Goal: Transaction & Acquisition: Purchase product/service

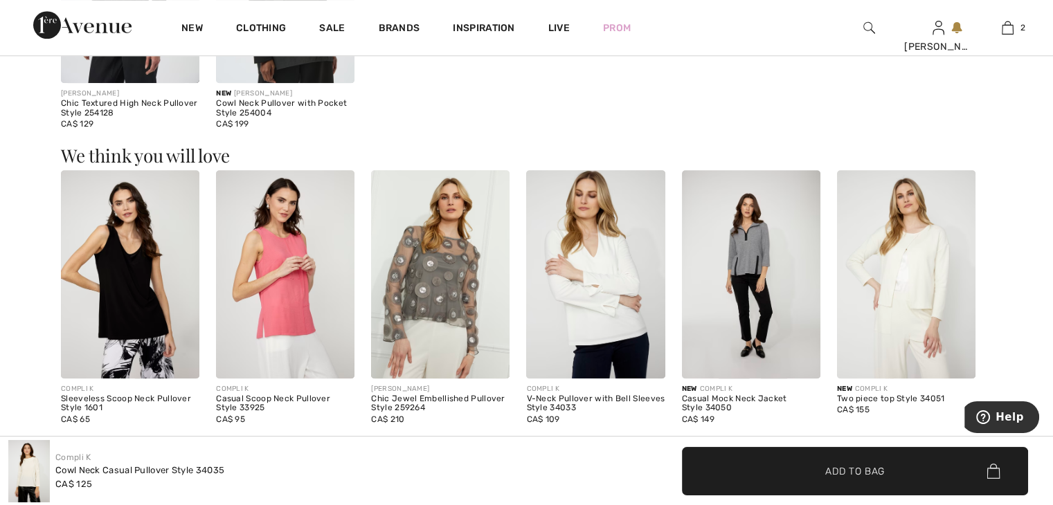
scroll to position [1107, 0]
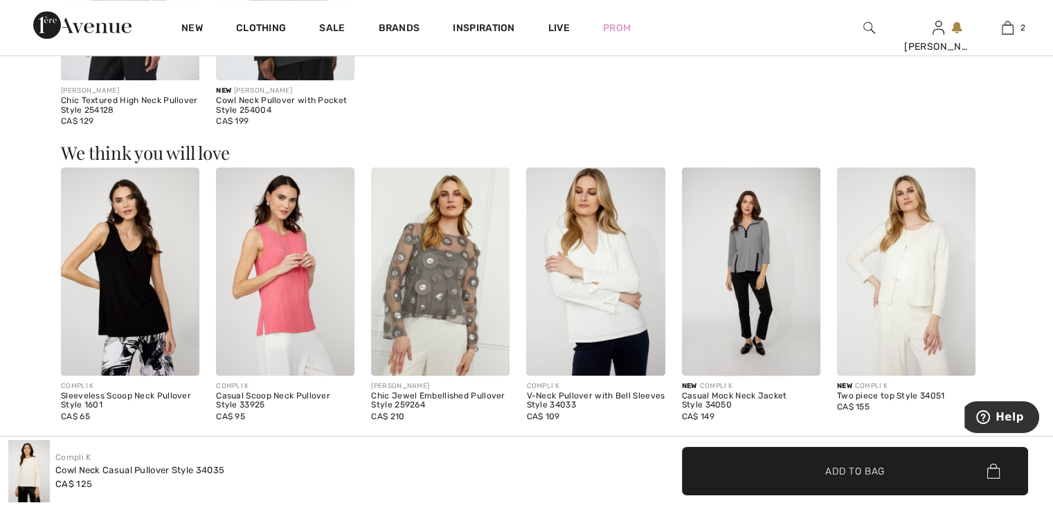
click at [598, 325] on img at bounding box center [595, 271] width 138 height 208
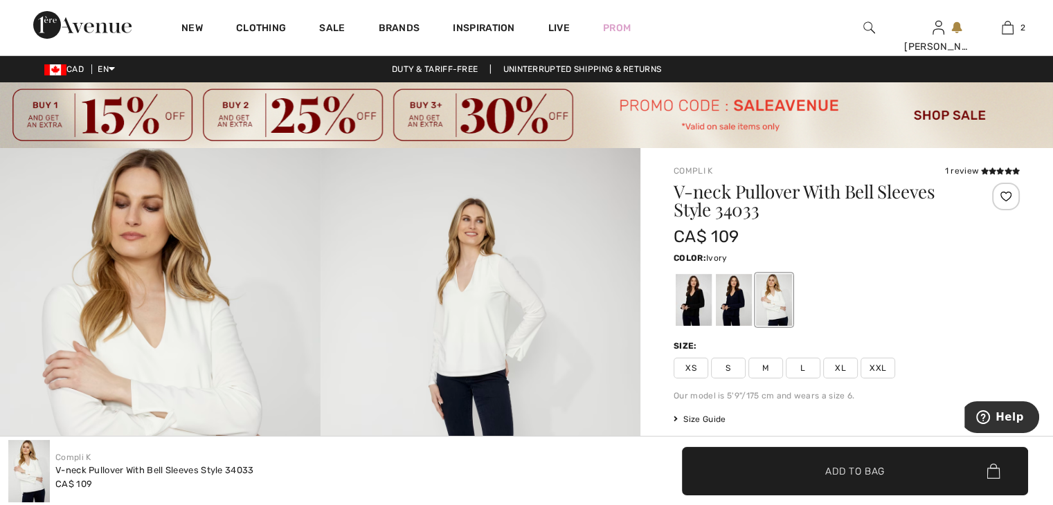
drag, startPoint x: 869, startPoint y: 359, endPoint x: 868, endPoint y: 368, distance: 9.1
click at [868, 368] on span "XXL" at bounding box center [877, 368] width 35 height 21
click at [728, 314] on div at bounding box center [734, 300] width 36 height 52
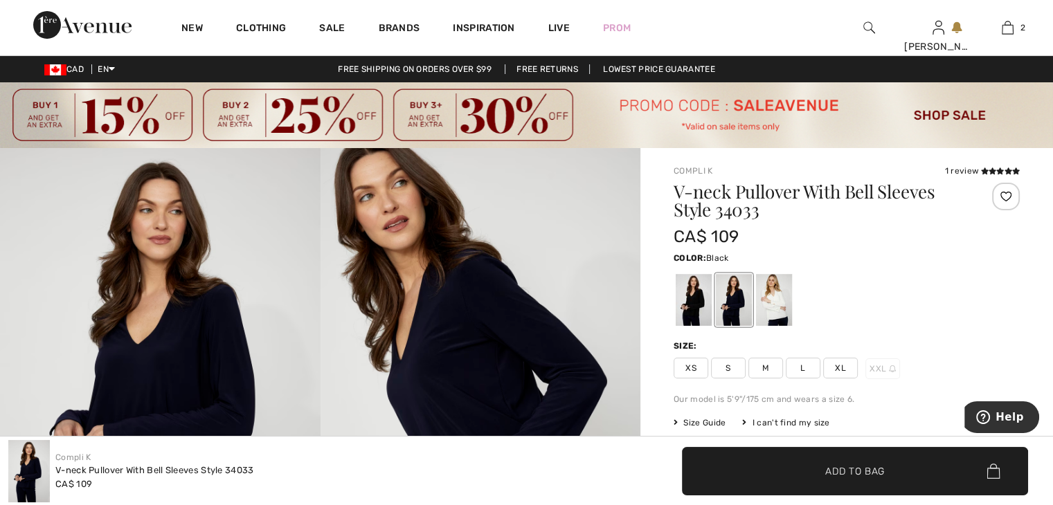
click at [694, 305] on div at bounding box center [694, 300] width 36 height 52
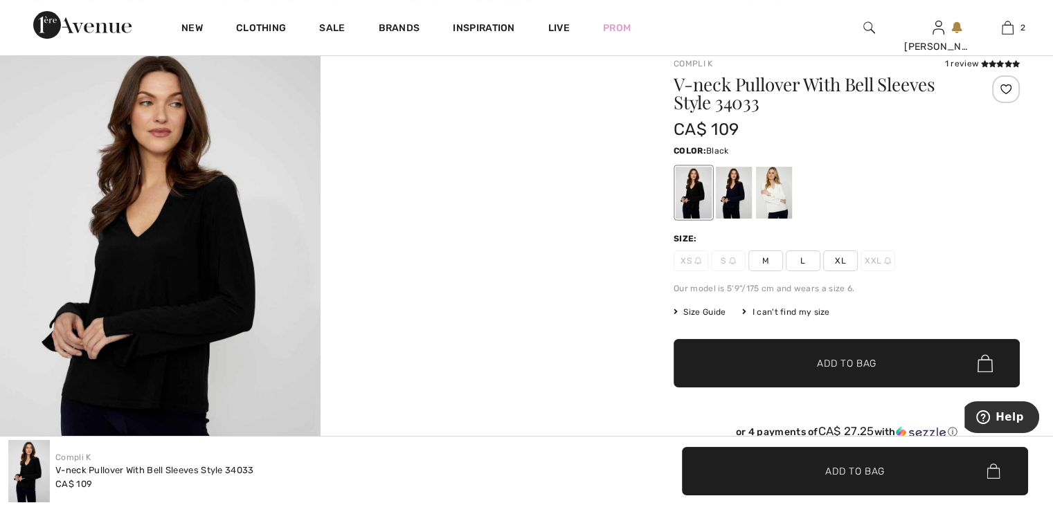
scroll to position [138, 0]
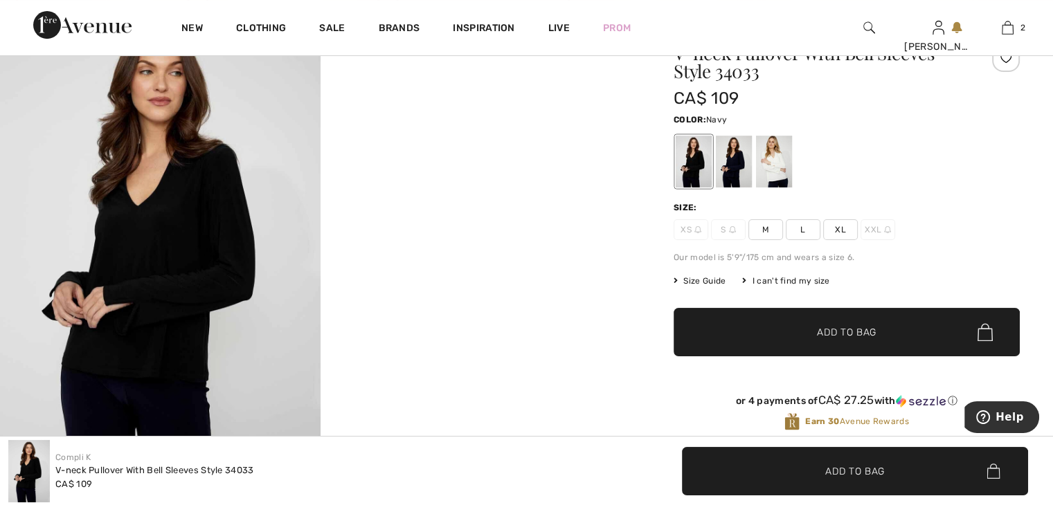
click at [729, 178] on div at bounding box center [734, 162] width 36 height 52
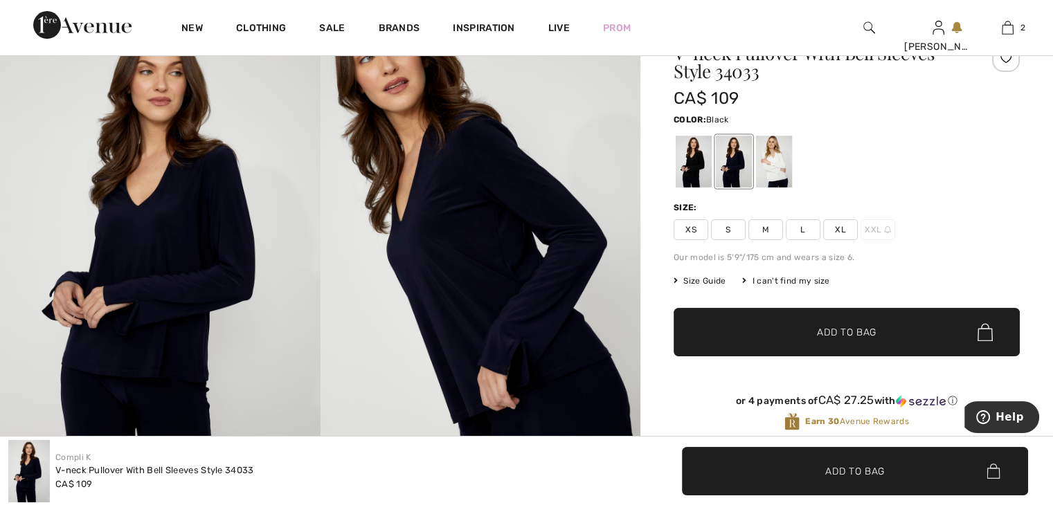
click at [693, 177] on div at bounding box center [694, 162] width 36 height 52
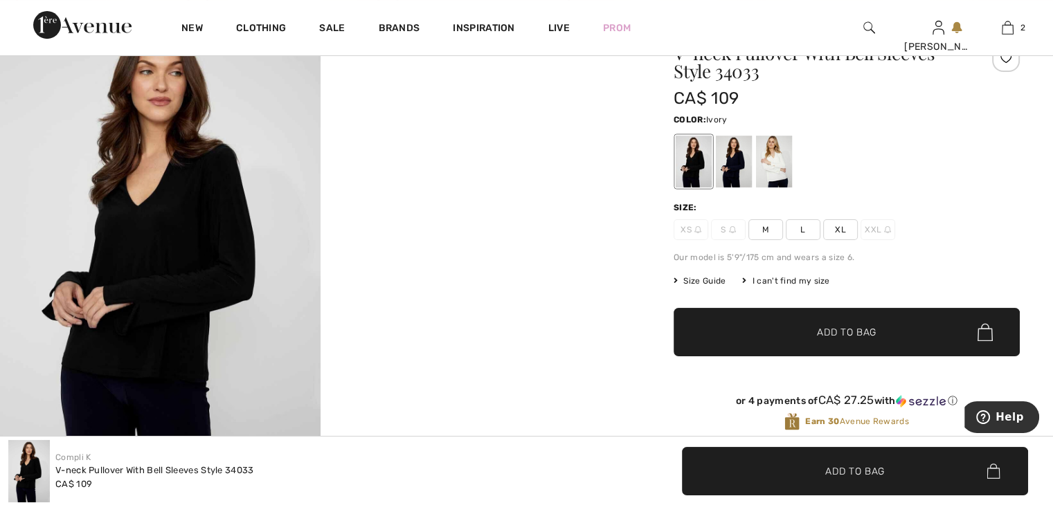
click at [768, 172] on div at bounding box center [774, 162] width 36 height 52
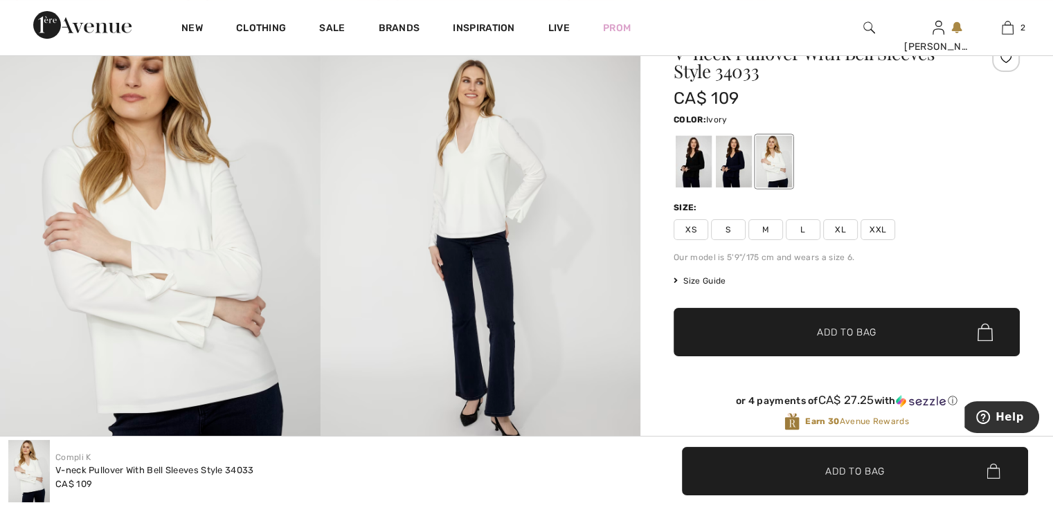
click at [870, 223] on span "XXL" at bounding box center [877, 229] width 35 height 21
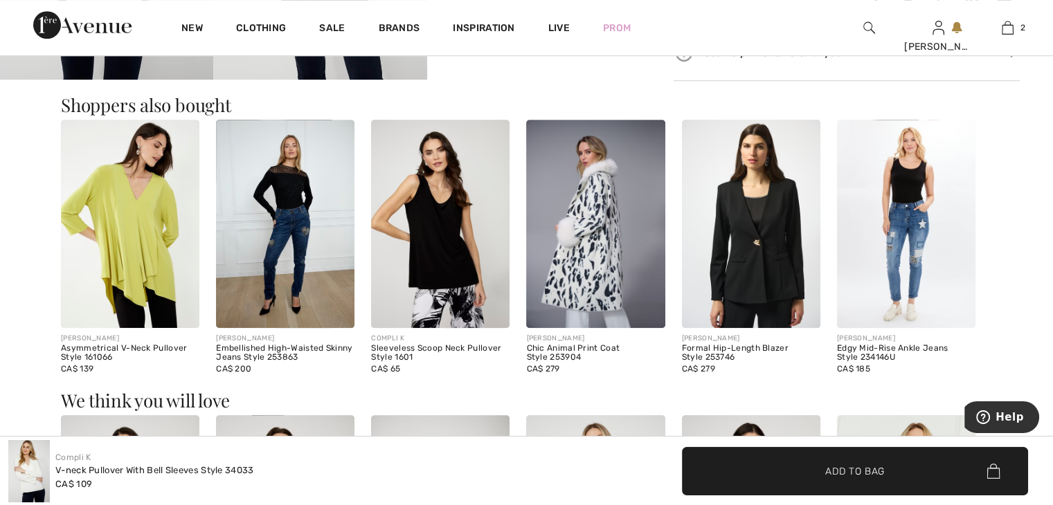
scroll to position [900, 0]
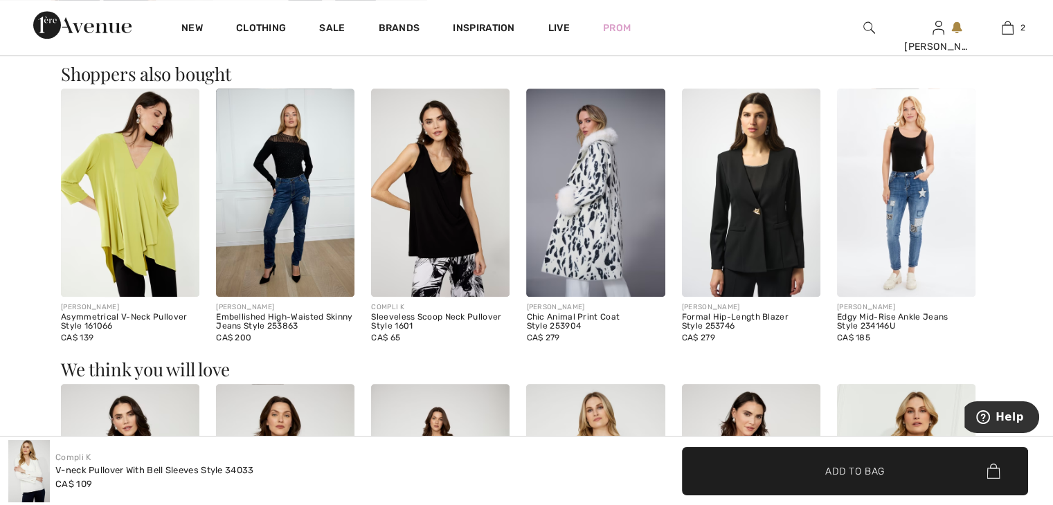
click at [567, 335] on div "CA$ 279" at bounding box center [595, 338] width 138 height 12
click at [556, 322] on div "Chic Animal Print Coat Style 253904" at bounding box center [595, 322] width 138 height 19
click at [569, 242] on img at bounding box center [595, 193] width 138 height 208
click at [564, 316] on div "Chic Animal Print Coat Style 253904" at bounding box center [595, 322] width 138 height 19
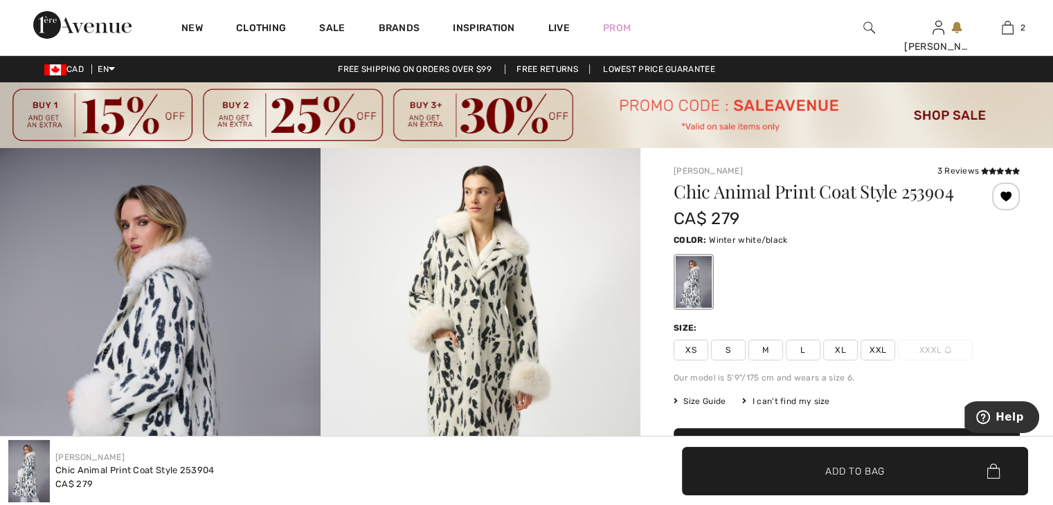
click at [874, 344] on span "XXL" at bounding box center [877, 350] width 35 height 21
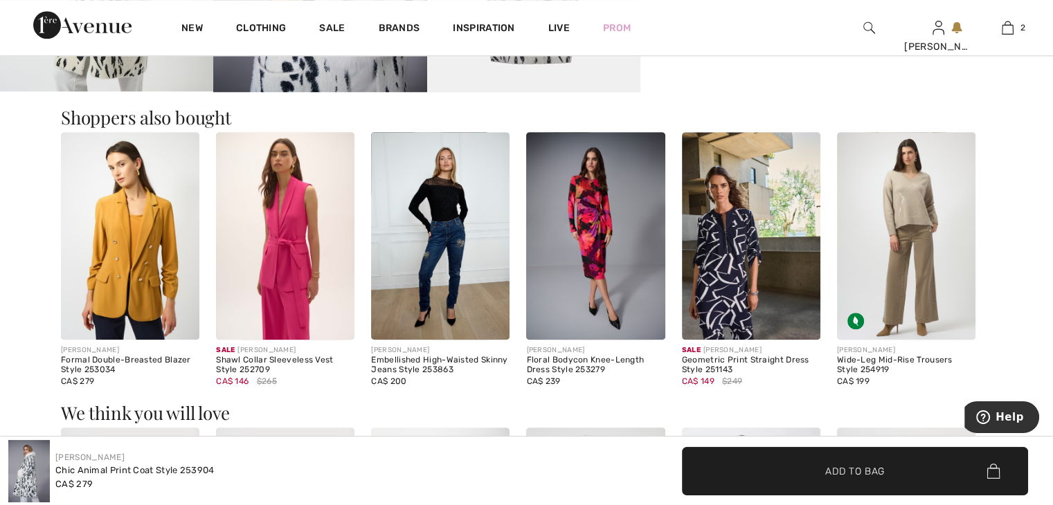
scroll to position [1246, 0]
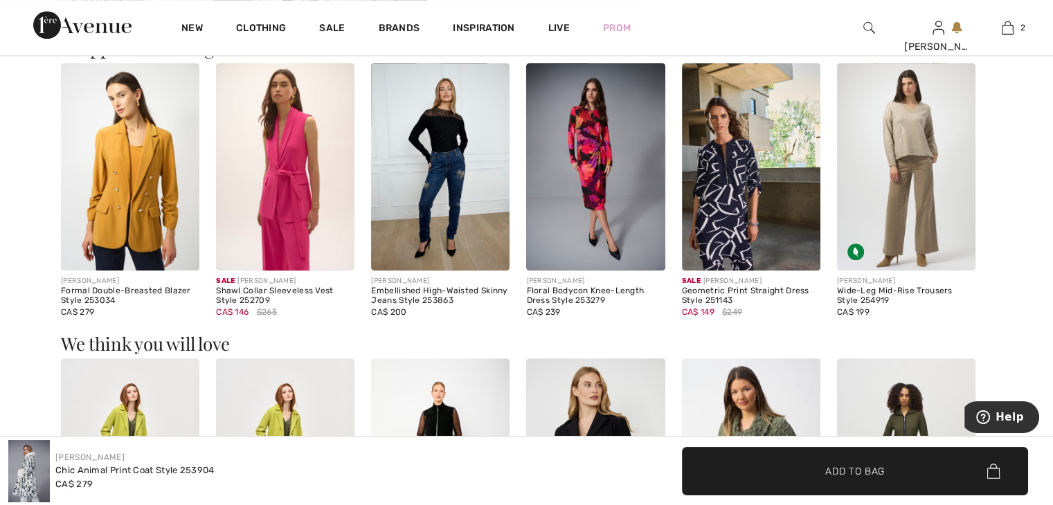
click at [731, 206] on img at bounding box center [751, 167] width 138 height 208
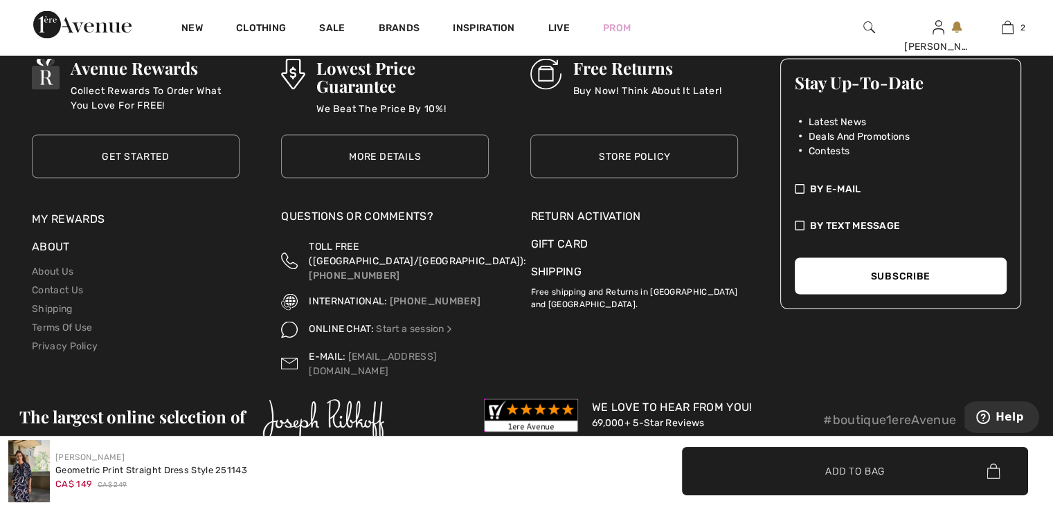
scroll to position [2850, 0]
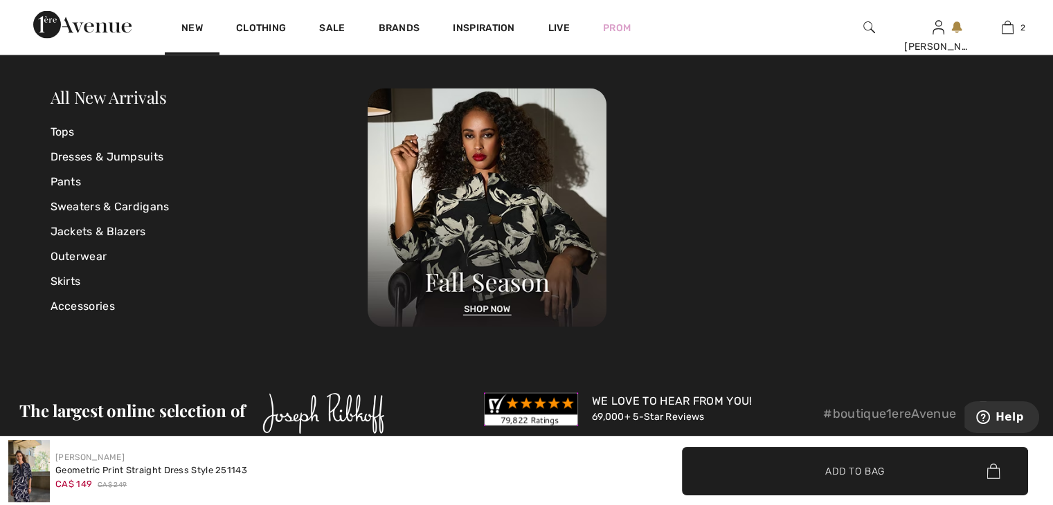
drag, startPoint x: 741, startPoint y: 278, endPoint x: 192, endPoint y: 24, distance: 604.8
click at [192, 24] on link "New" at bounding box center [191, 29] width 21 height 15
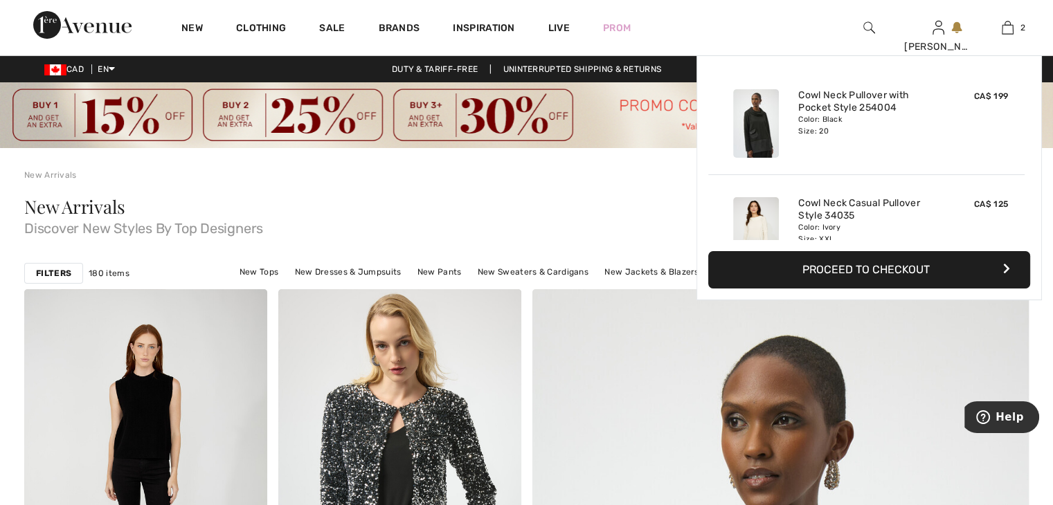
click at [1008, 30] on img at bounding box center [1007, 27] width 12 height 17
click at [1005, 27] on img at bounding box center [1007, 27] width 12 height 17
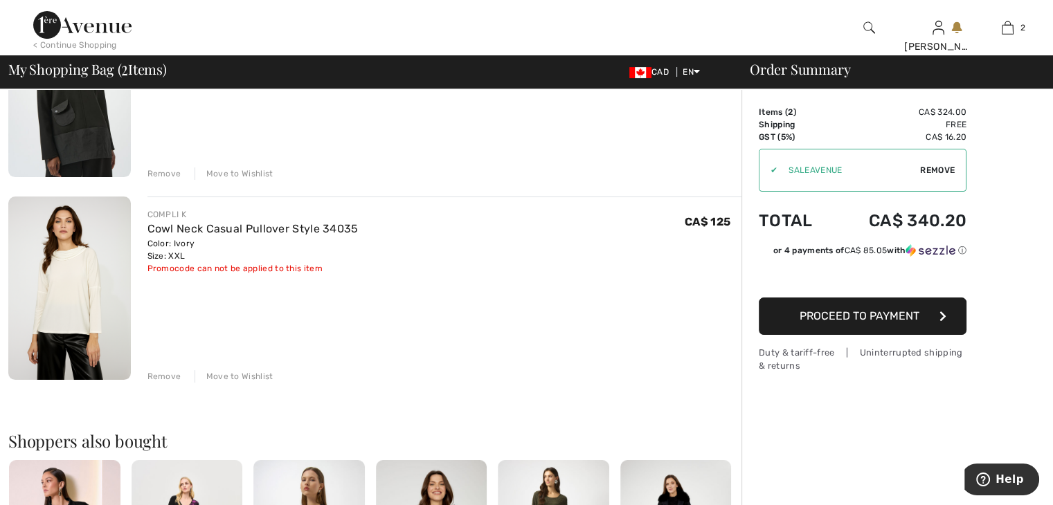
scroll to position [241, 0]
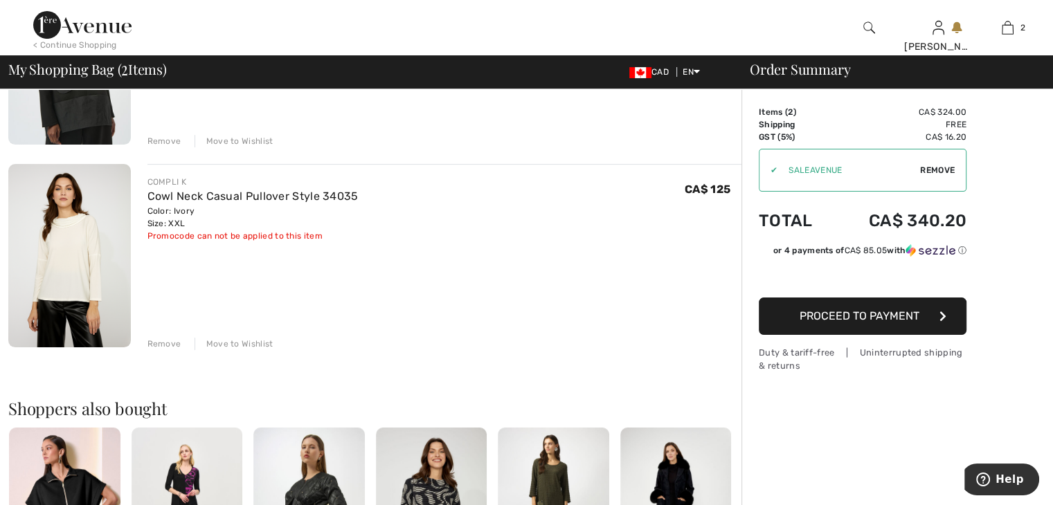
click at [64, 244] on img at bounding box center [69, 255] width 123 height 183
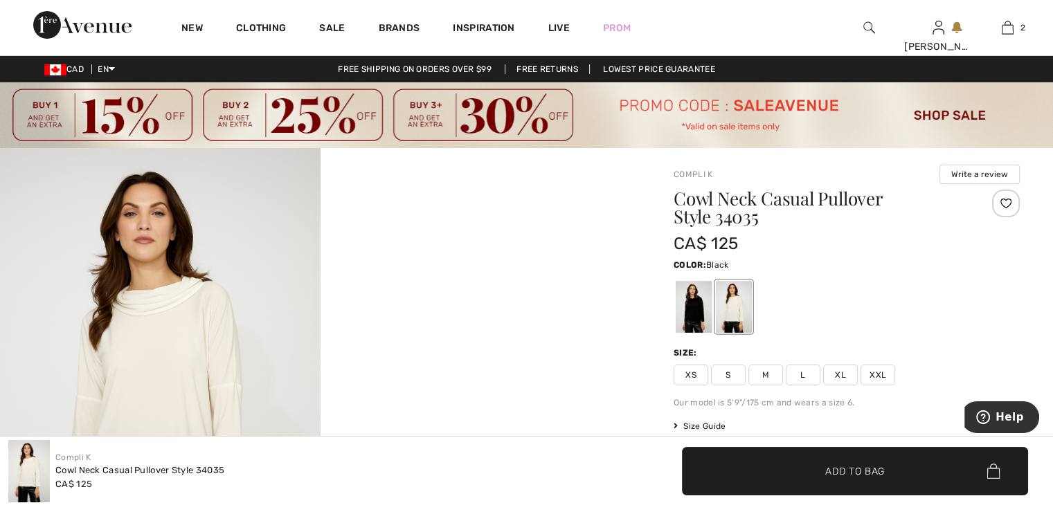
click at [691, 311] on div at bounding box center [694, 307] width 36 height 52
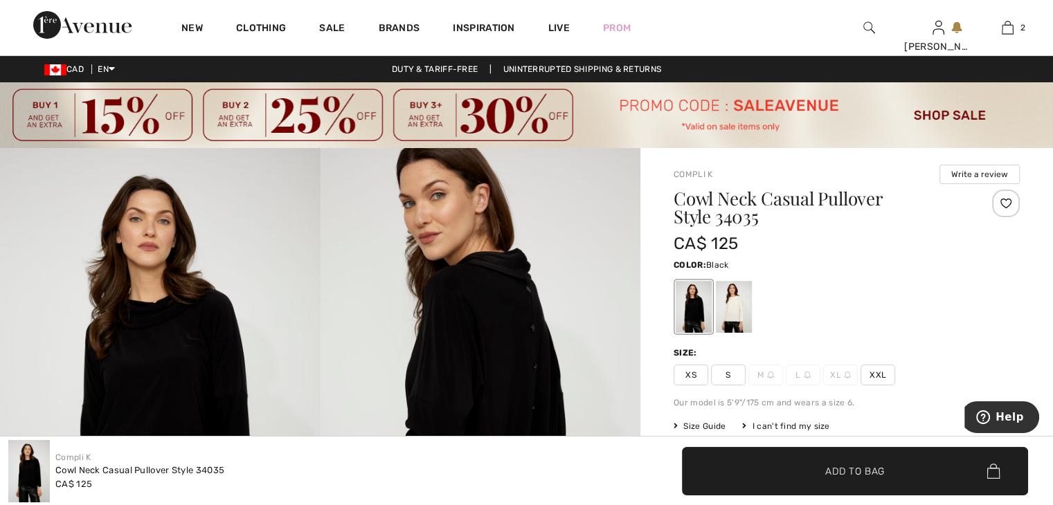
click at [876, 369] on span "XXL" at bounding box center [877, 375] width 35 height 21
click at [859, 465] on span "Add to Bag" at bounding box center [855, 471] width 60 height 15
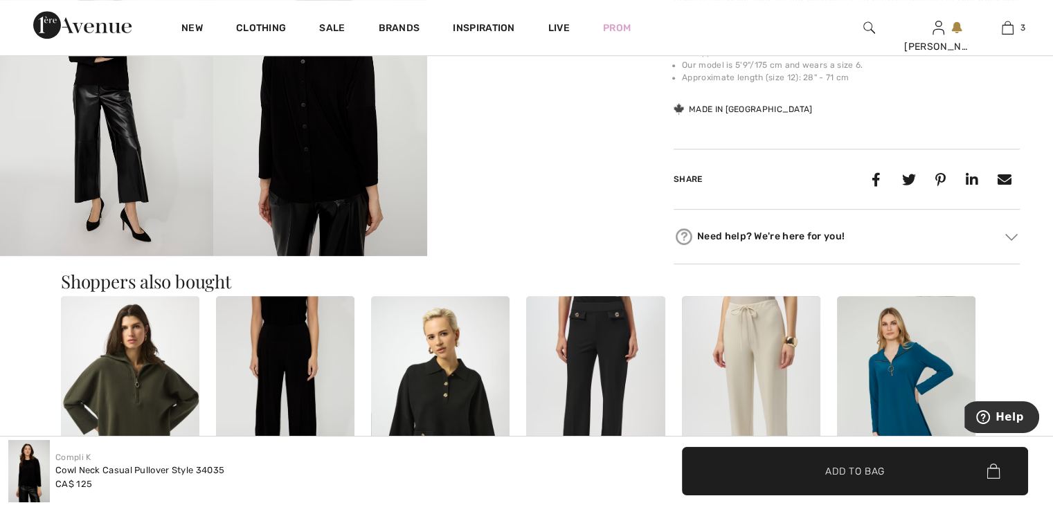
scroll to position [761, 0]
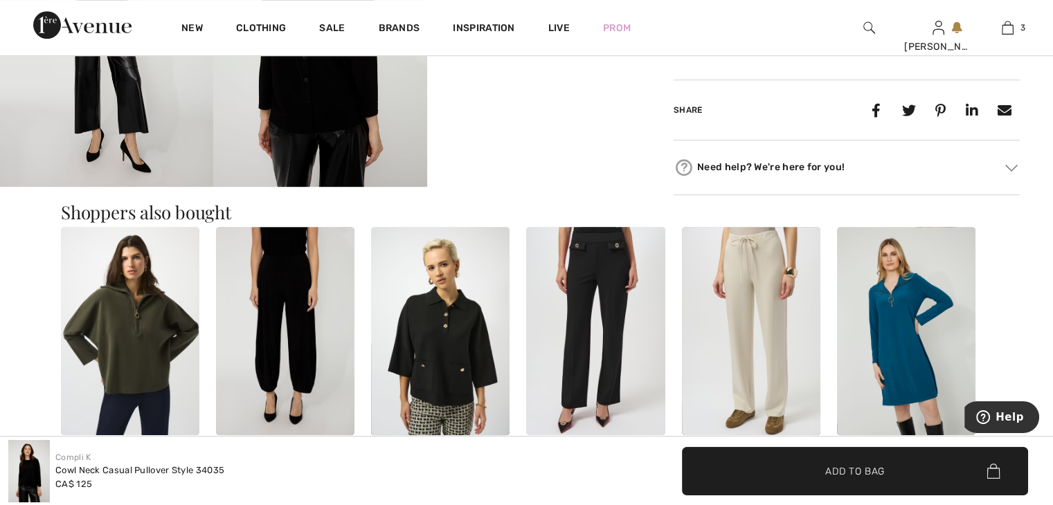
click at [455, 372] on img at bounding box center [440, 331] width 138 height 208
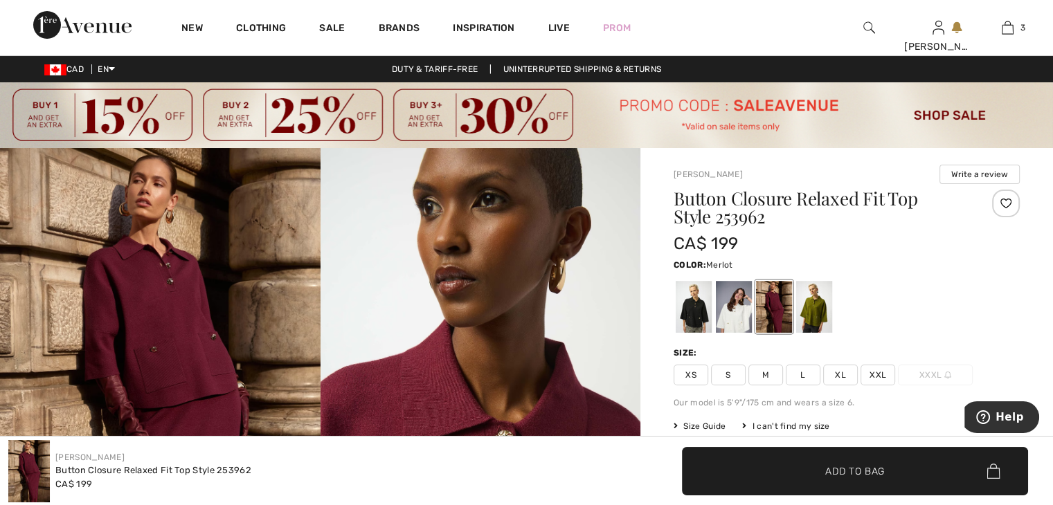
click at [769, 302] on div at bounding box center [774, 307] width 36 height 52
click at [734, 319] on div at bounding box center [734, 307] width 36 height 52
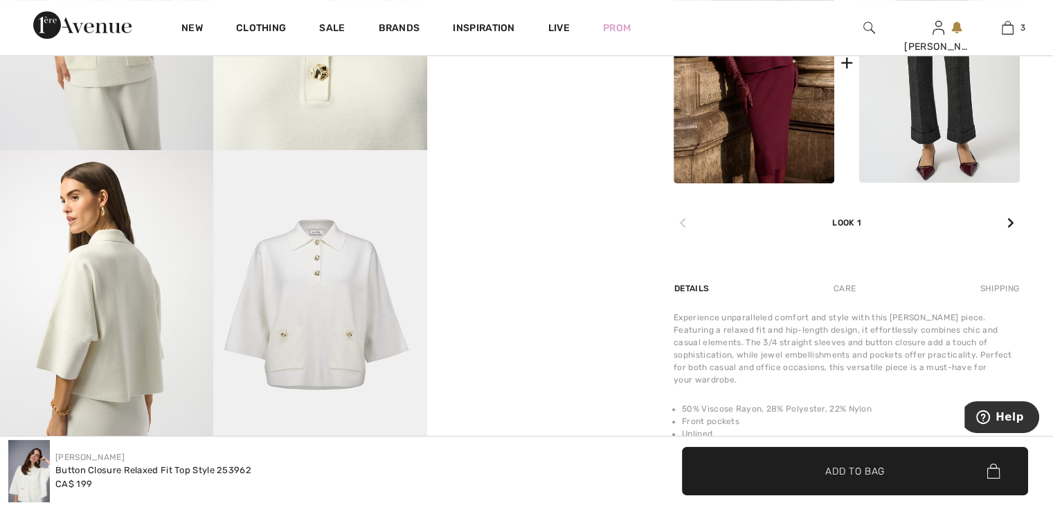
scroll to position [831, 0]
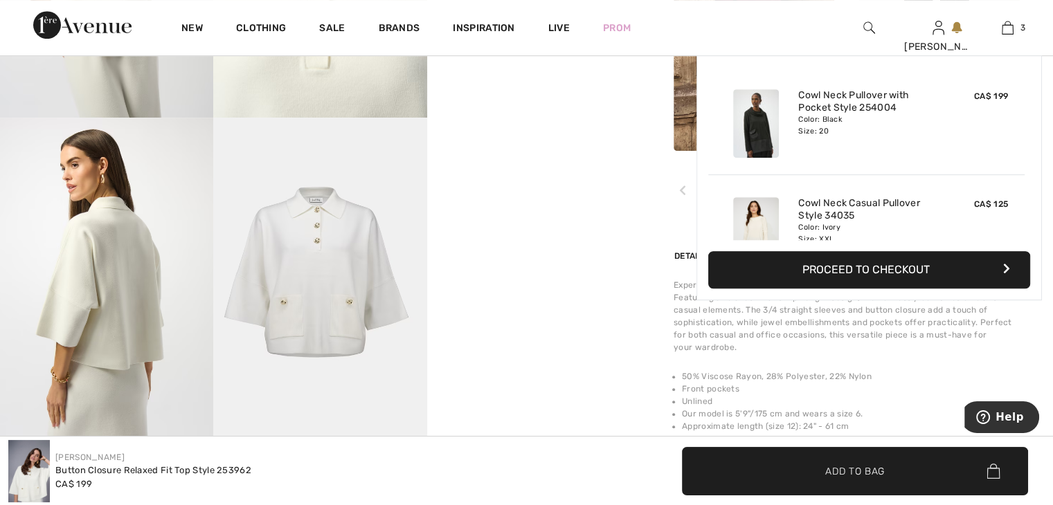
click at [1006, 24] on img at bounding box center [1007, 27] width 12 height 17
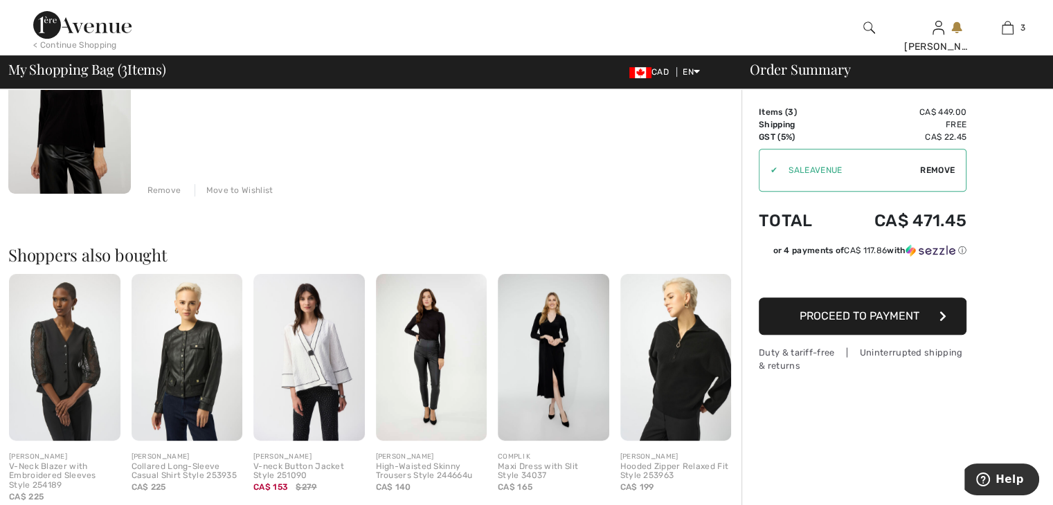
scroll to position [554, 0]
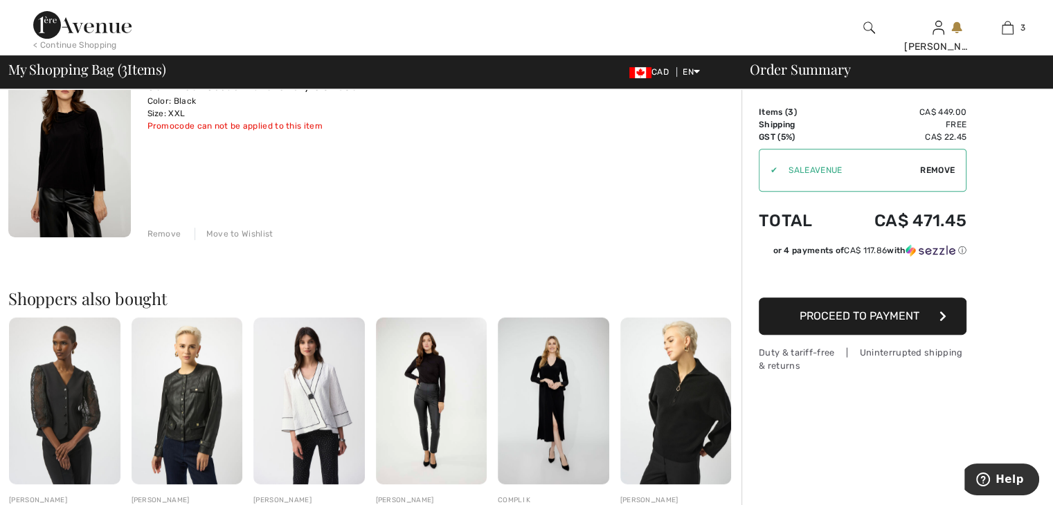
click at [293, 398] on img at bounding box center [308, 401] width 111 height 167
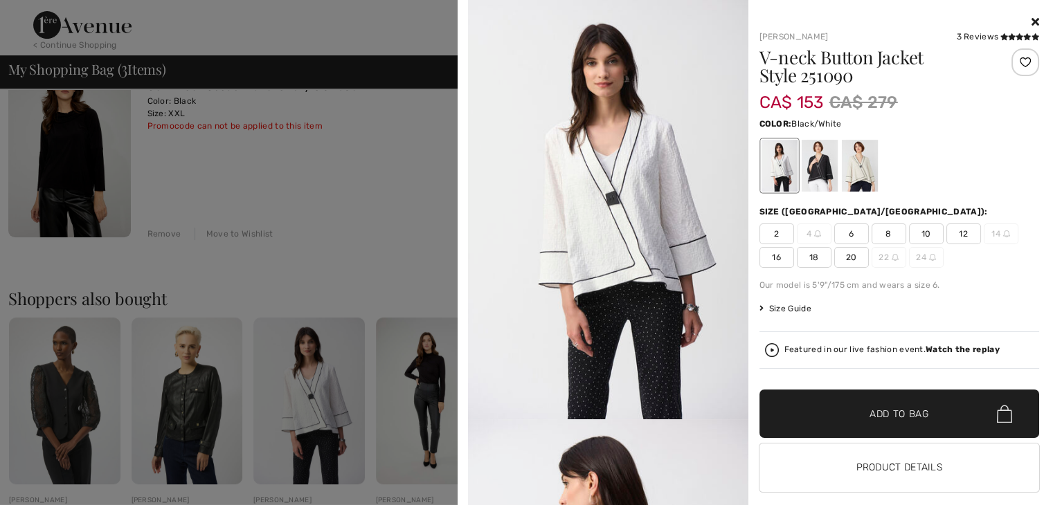
click at [813, 171] on div at bounding box center [819, 166] width 36 height 52
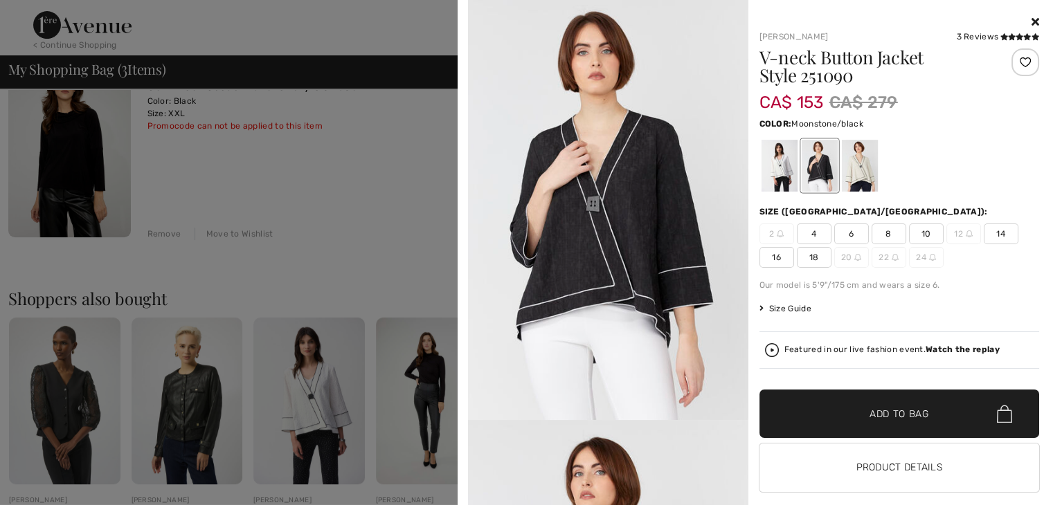
click at [854, 170] on div at bounding box center [859, 166] width 36 height 52
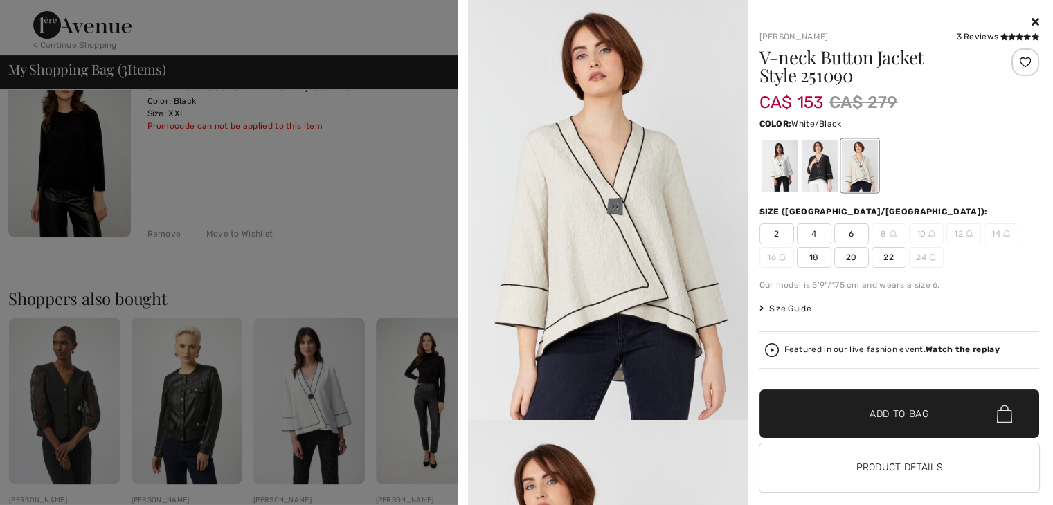
click at [774, 165] on div at bounding box center [779, 166] width 36 height 52
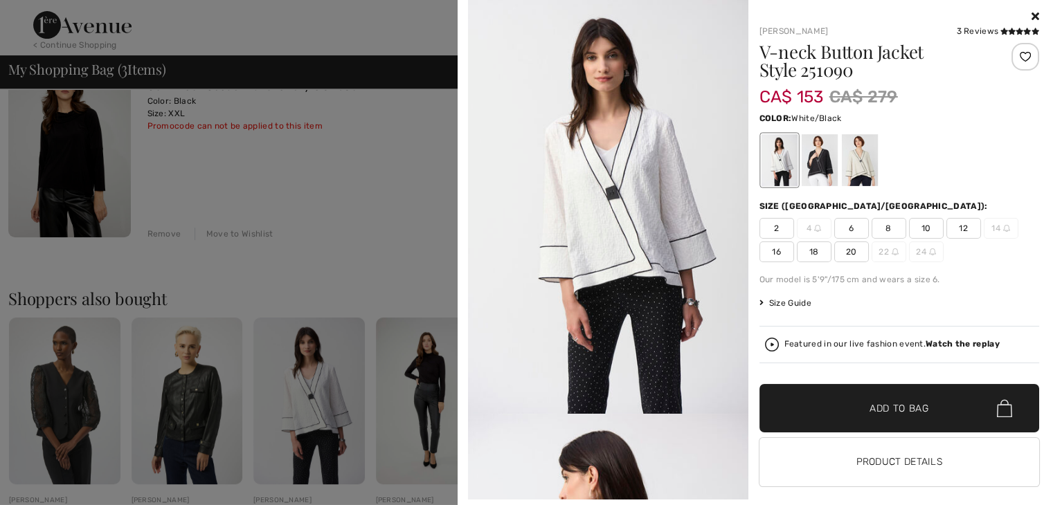
scroll to position [0, 0]
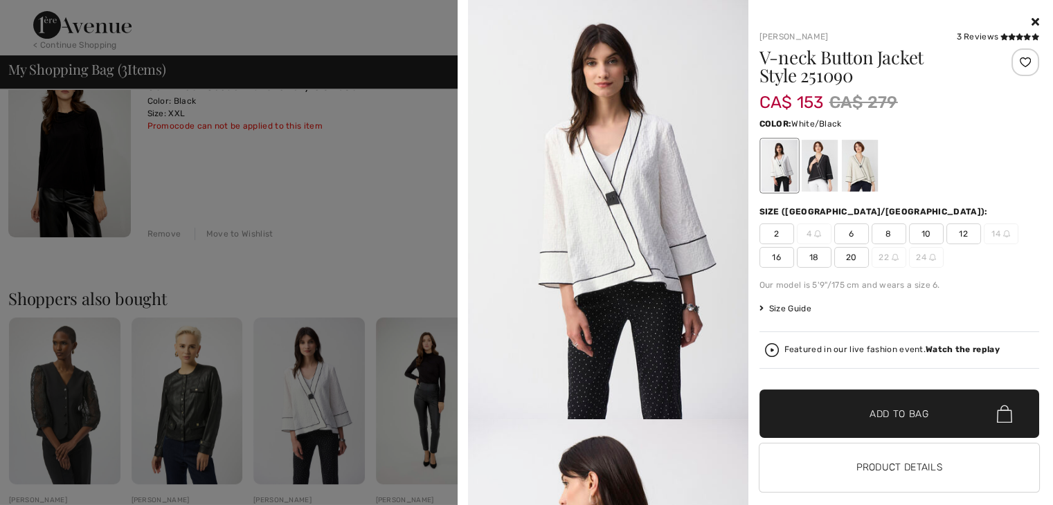
click at [844, 253] on span "20" at bounding box center [851, 257] width 35 height 21
click at [830, 405] on span "✔ Added to Bag Add to Bag" at bounding box center [899, 414] width 280 height 48
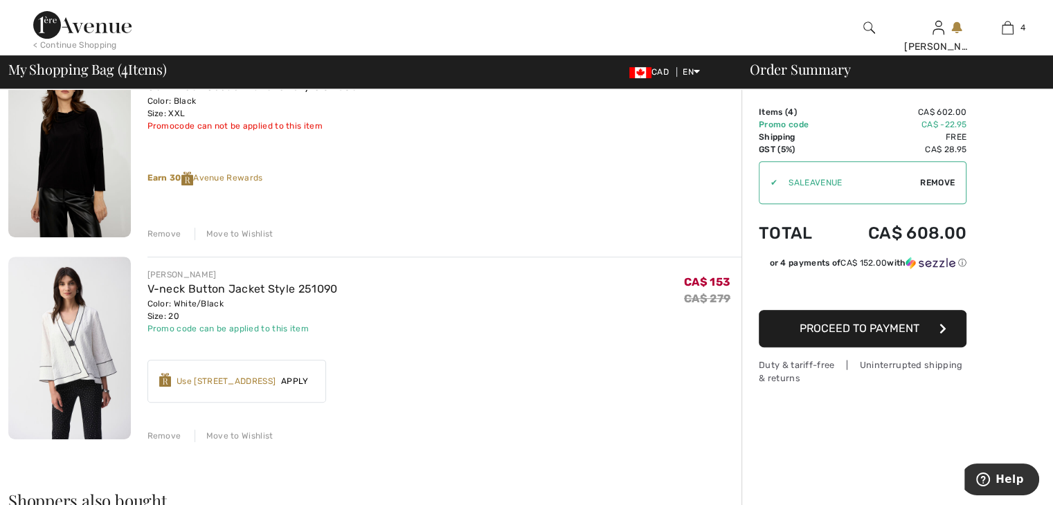
click at [296, 375] on span "Apply" at bounding box center [294, 381] width 39 height 12
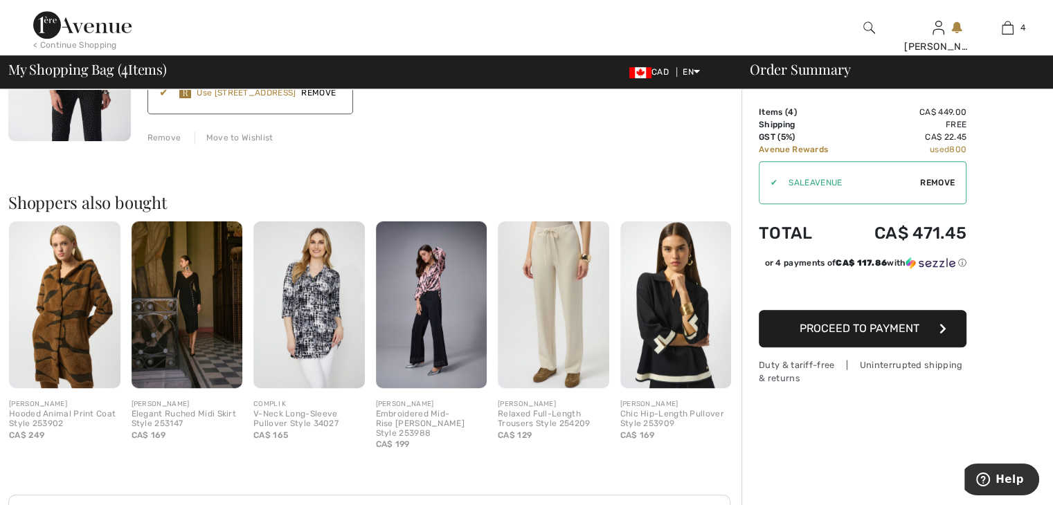
scroll to position [831, 0]
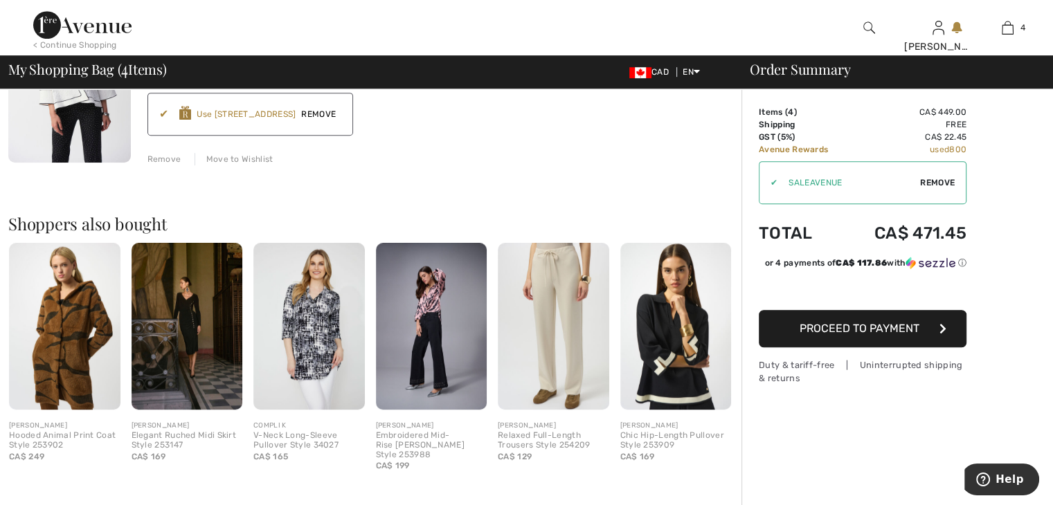
click at [423, 294] on img at bounding box center [431, 326] width 111 height 167
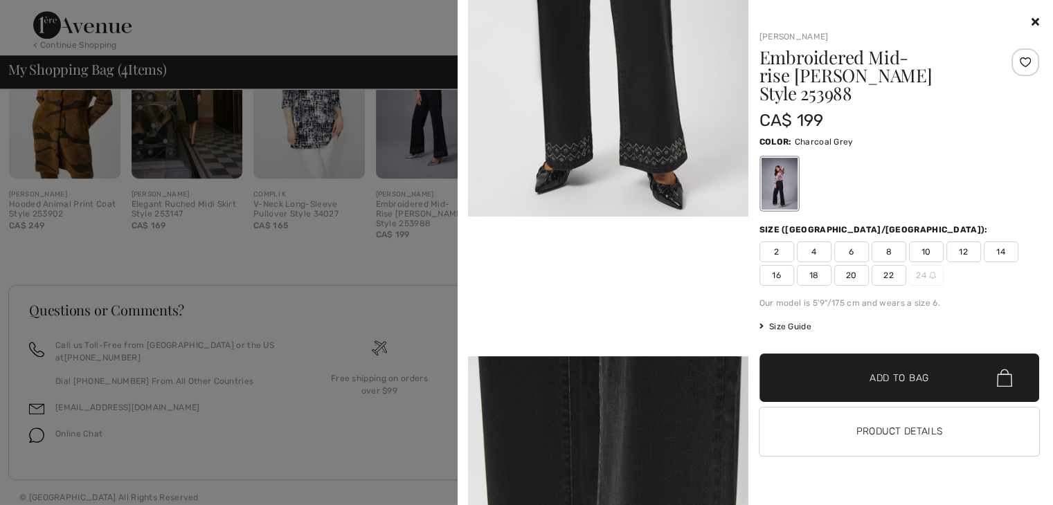
scroll to position [692, 0]
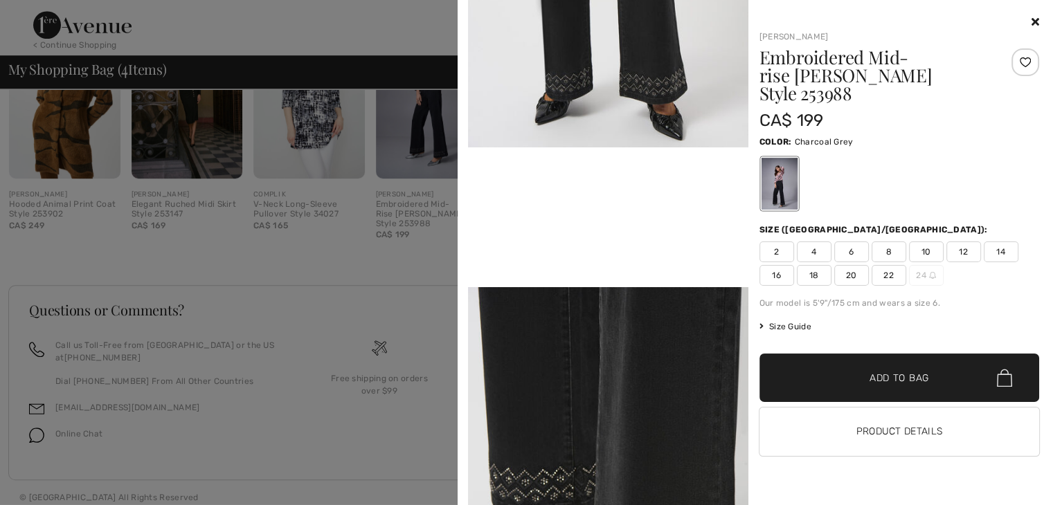
click at [316, 116] on div at bounding box center [526, 252] width 1053 height 505
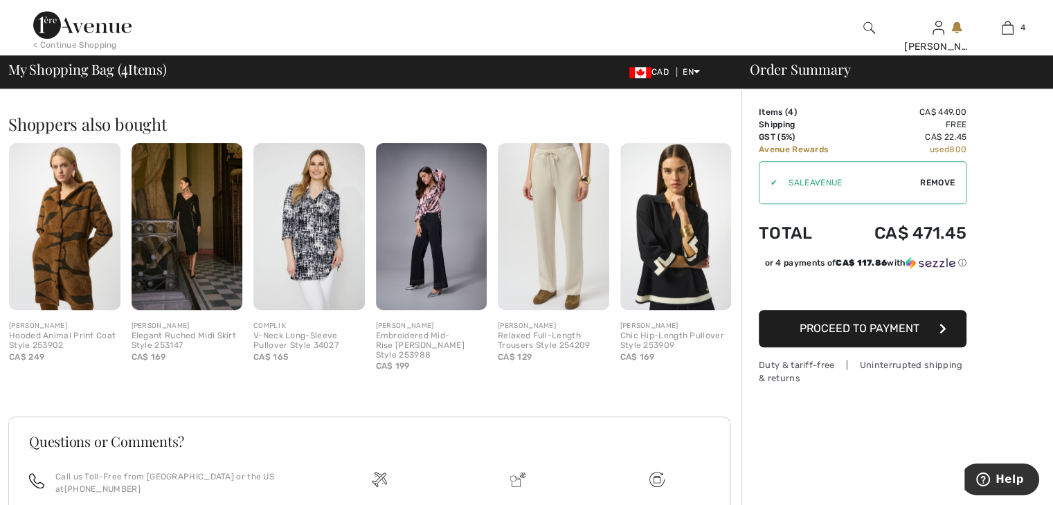
scroll to position [923, 0]
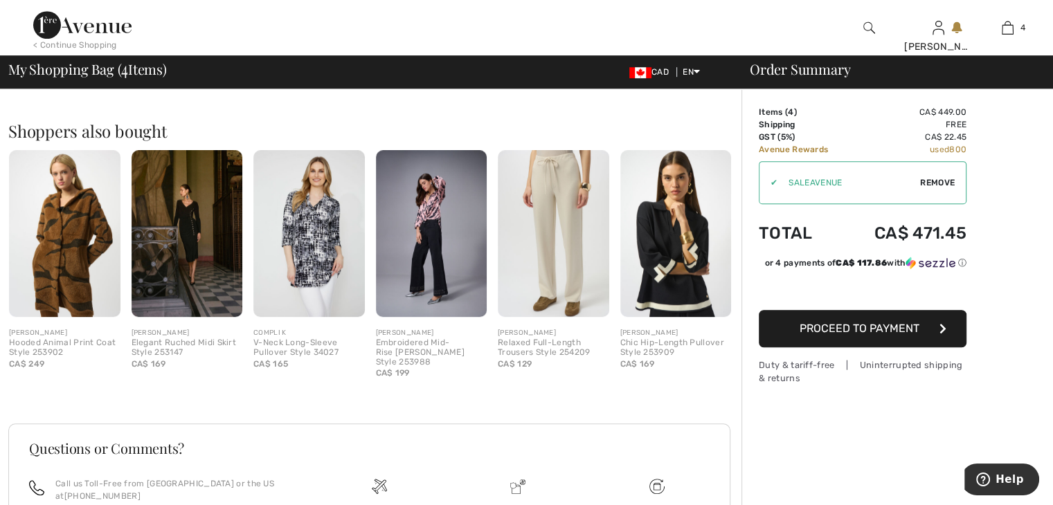
click at [660, 242] on img at bounding box center [675, 233] width 111 height 167
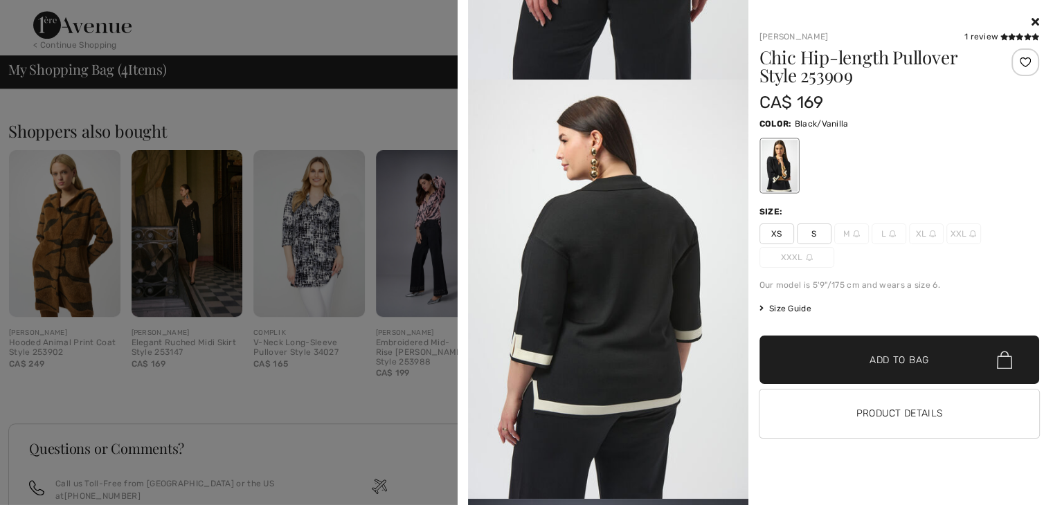
scroll to position [2215, 0]
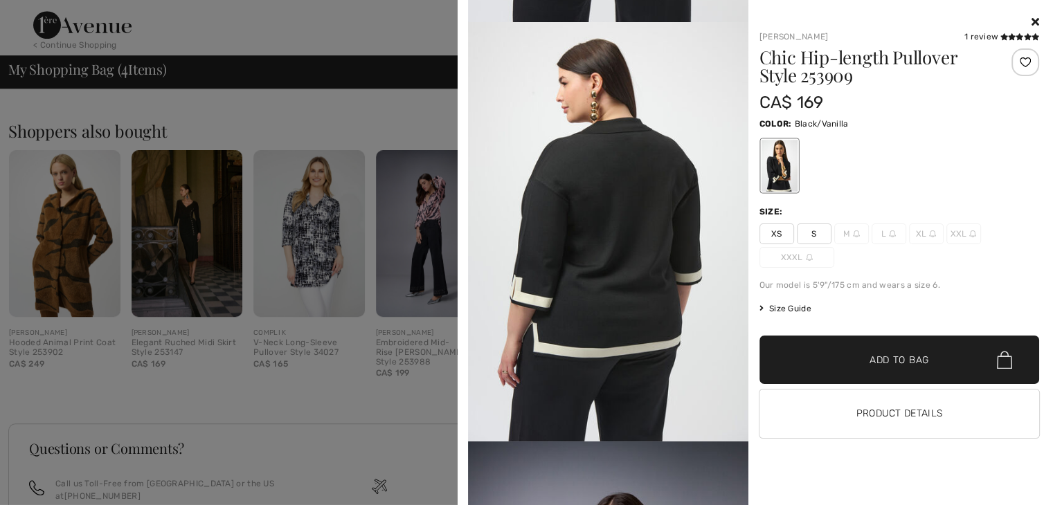
drag, startPoint x: 594, startPoint y: 439, endPoint x: 592, endPoint y: 455, distance: 16.7
drag, startPoint x: 592, startPoint y: 455, endPoint x: 526, endPoint y: 292, distance: 176.3
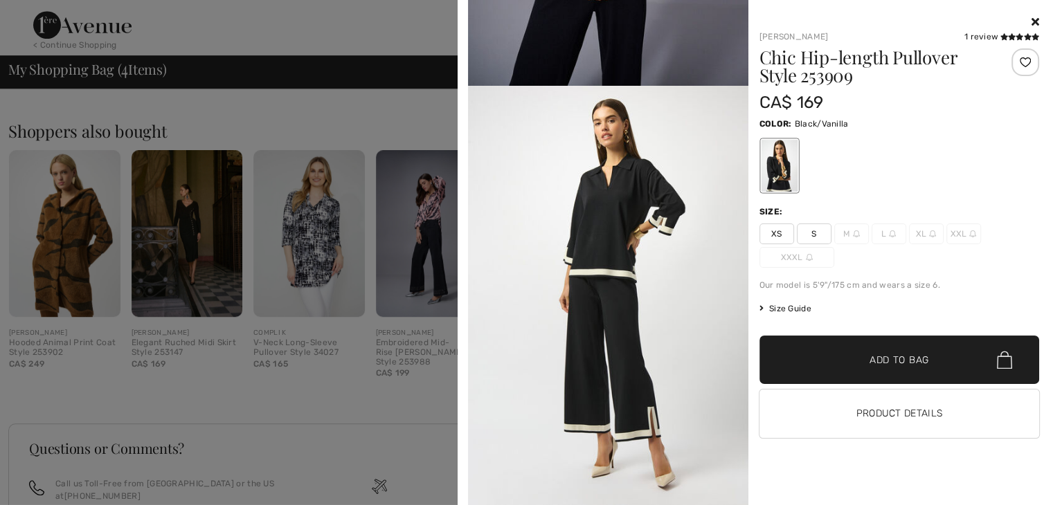
scroll to position [3073, 0]
drag, startPoint x: 565, startPoint y: 284, endPoint x: 828, endPoint y: 169, distance: 287.3
click at [828, 169] on div at bounding box center [899, 165] width 280 height 57
click at [840, 228] on span "M" at bounding box center [851, 234] width 35 height 21
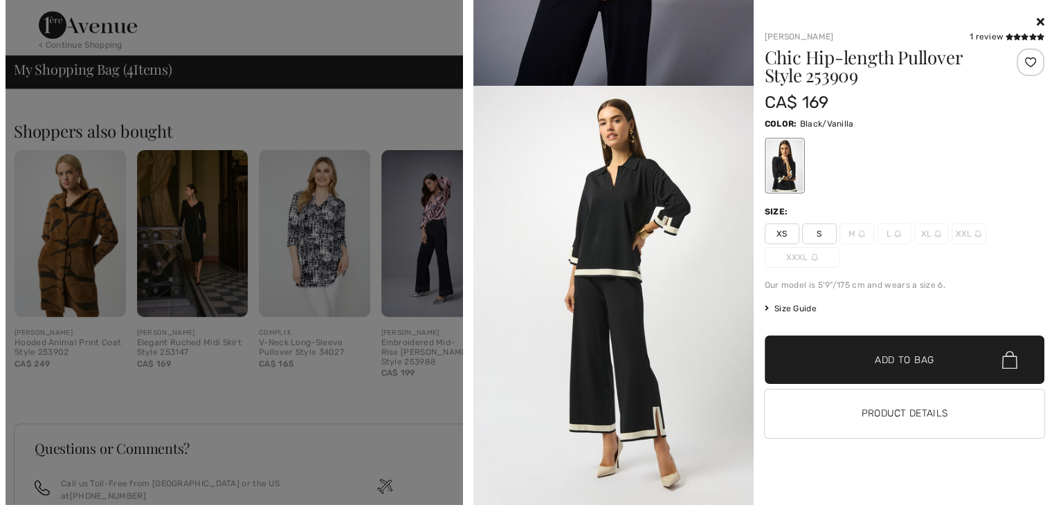
scroll to position [931, 0]
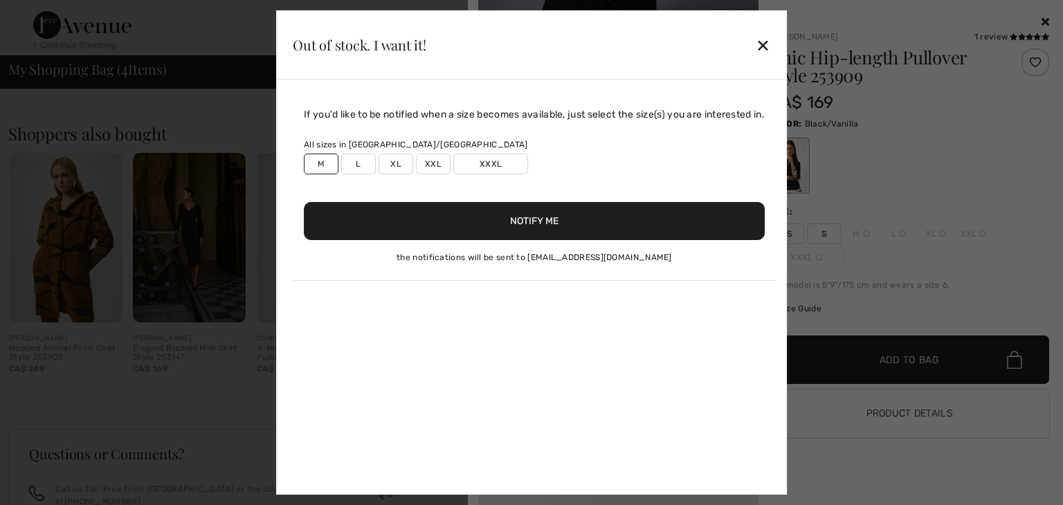
click at [386, 161] on label "XL" at bounding box center [396, 164] width 35 height 21
click at [406, 229] on button "Notify Me" at bounding box center [534, 221] width 461 height 38
click at [765, 43] on div "✕" at bounding box center [763, 44] width 15 height 29
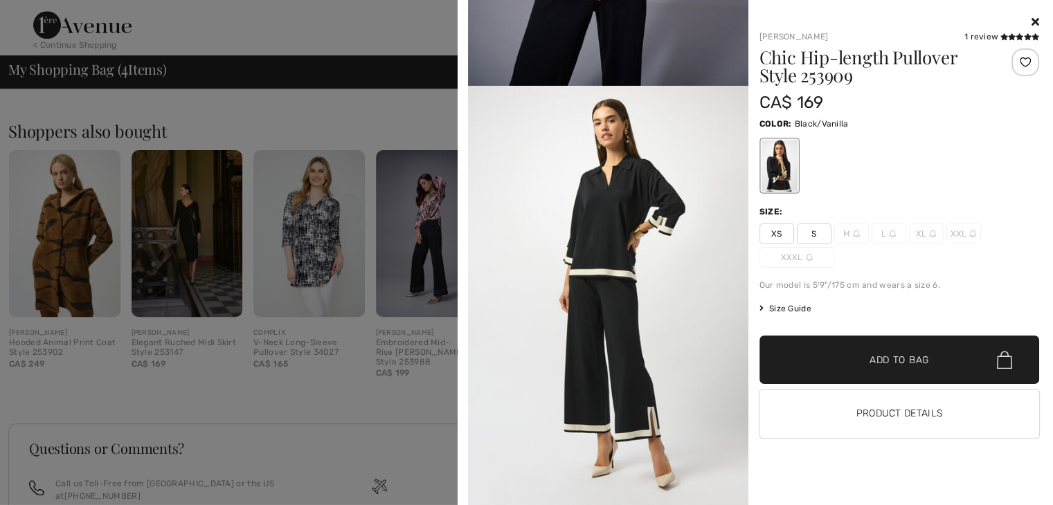
scroll to position [854, 0]
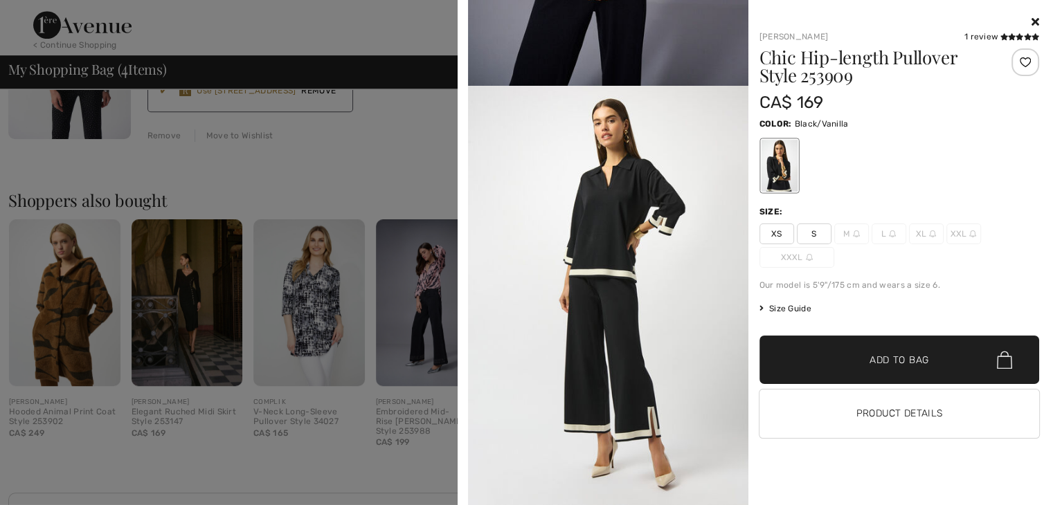
click at [751, 53] on div "Joseph Ribkoff 1 review 1 review Chic Hip-length Pullover Style 253909 CA$ 169 …" at bounding box center [893, 259] width 291 height 491
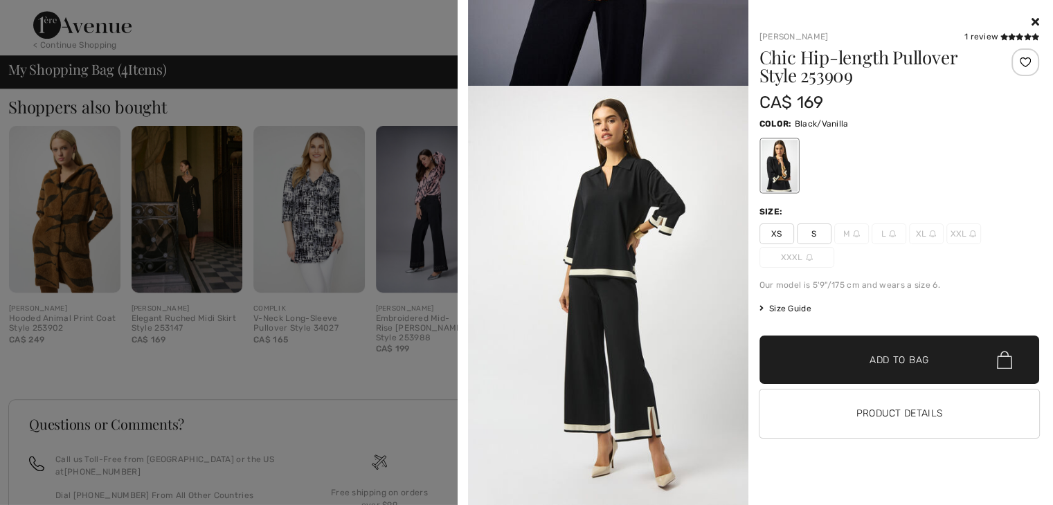
scroll to position [923, 0]
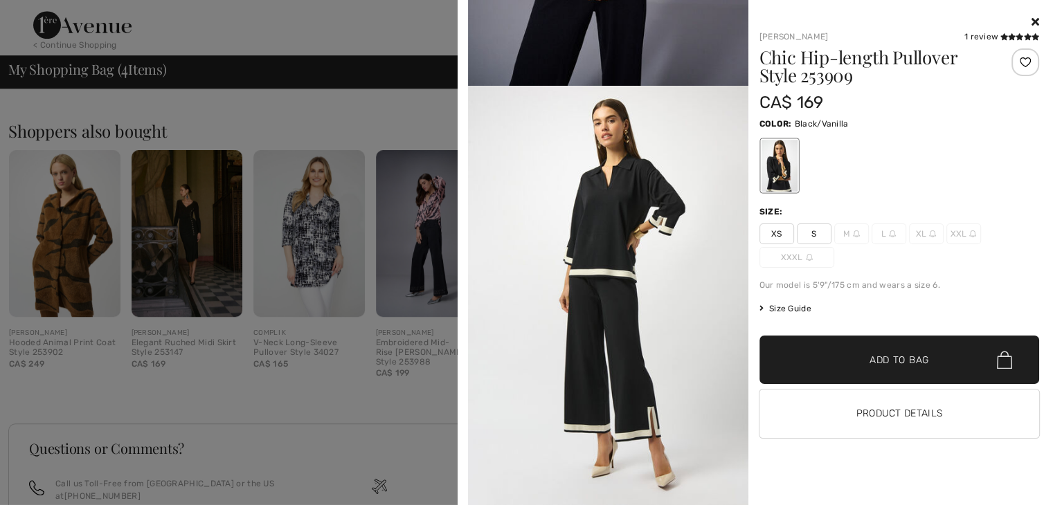
click at [269, 125] on div at bounding box center [526, 252] width 1053 height 505
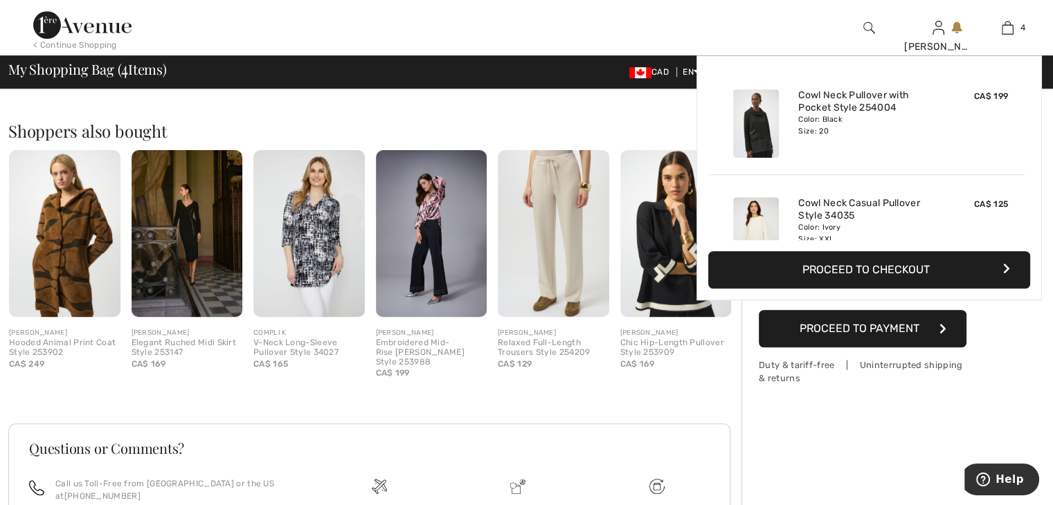
click at [747, 120] on img at bounding box center [756, 123] width 46 height 69
